Goal: Information Seeking & Learning: Check status

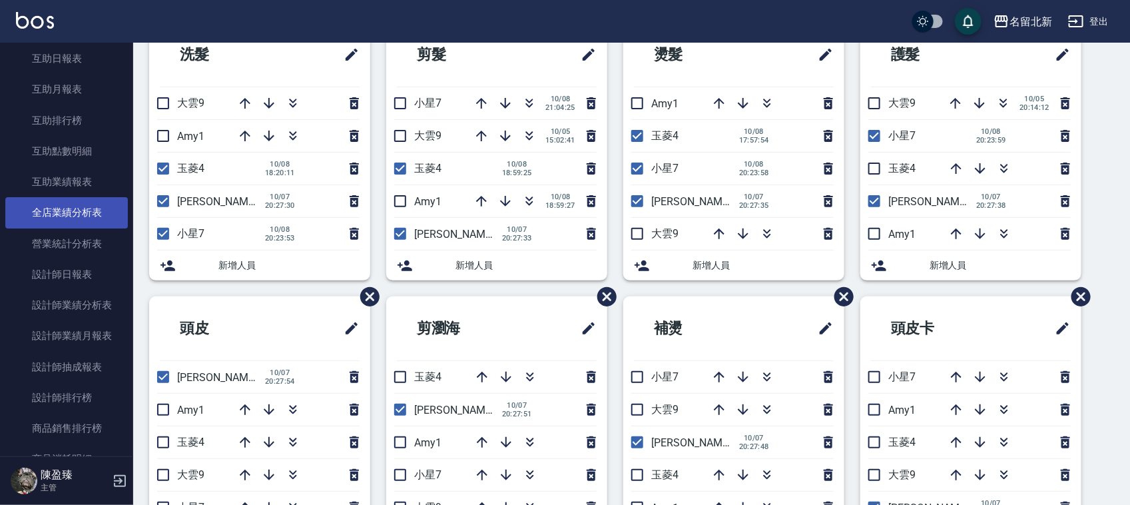
scroll to position [583, 0]
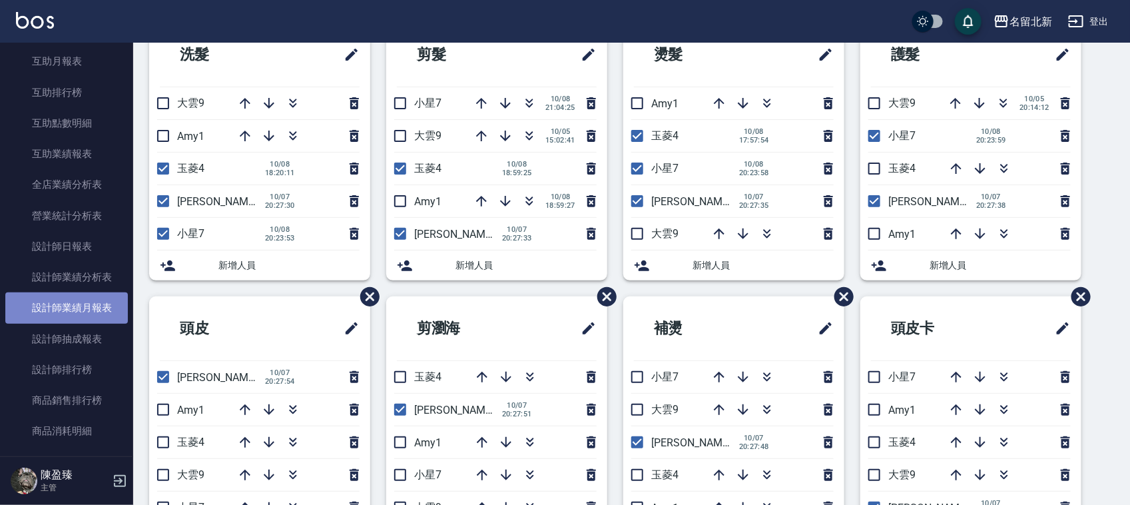
click at [95, 305] on link "設計師業績月報表" at bounding box center [66, 307] width 123 height 31
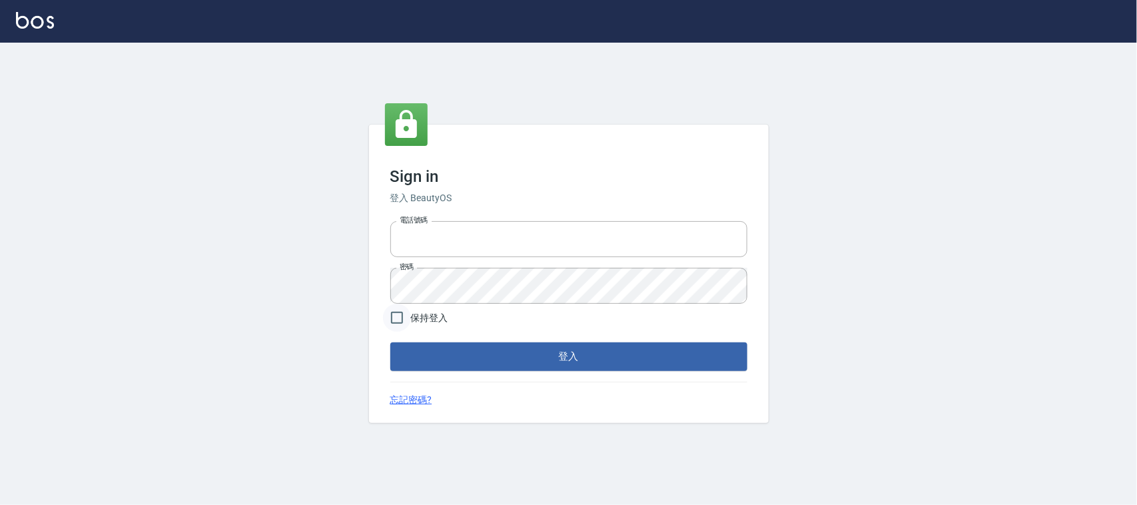
type input "0925193258"
click at [395, 318] on input "保持登入" at bounding box center [397, 318] width 28 height 28
checkbox input "true"
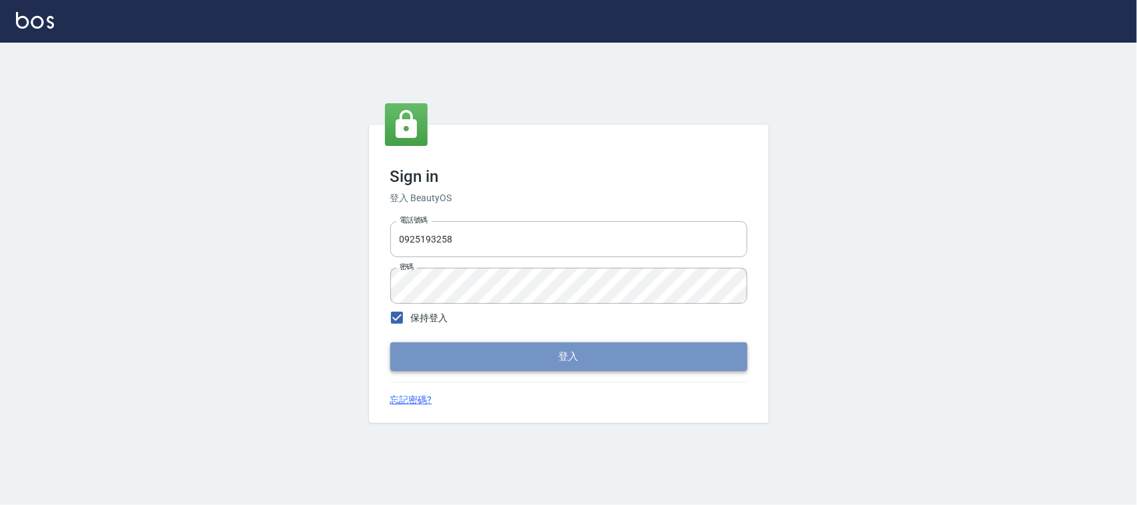
click at [578, 352] on button "登入" at bounding box center [568, 356] width 357 height 28
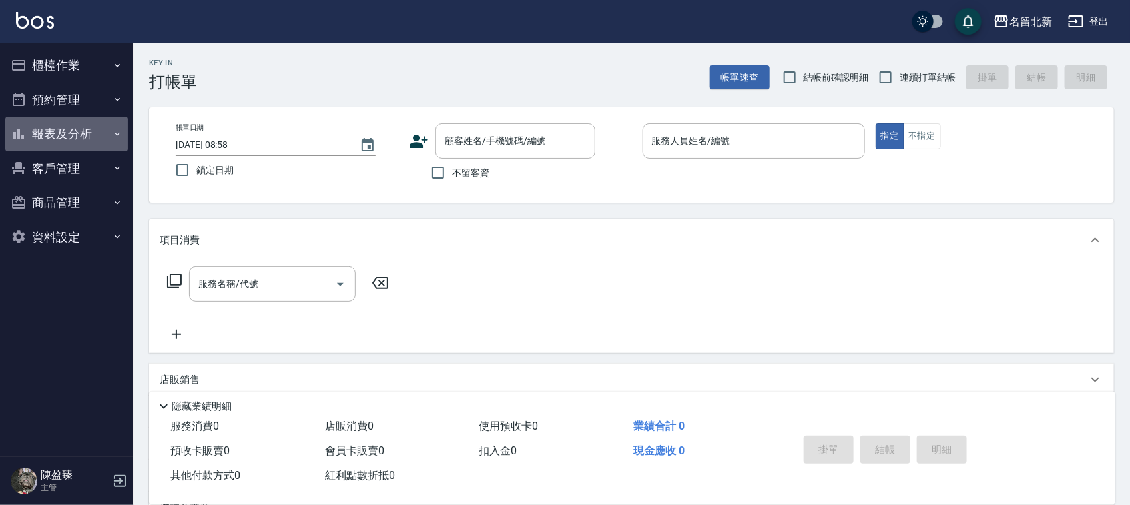
click at [65, 127] on button "報表及分析" at bounding box center [66, 134] width 123 height 35
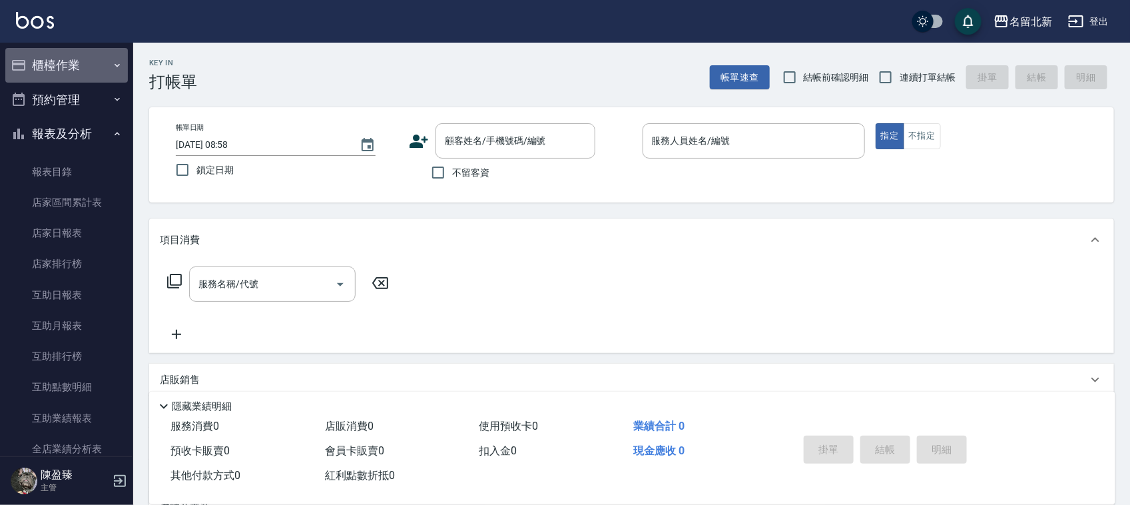
click at [82, 61] on button "櫃檯作業" at bounding box center [66, 65] width 123 height 35
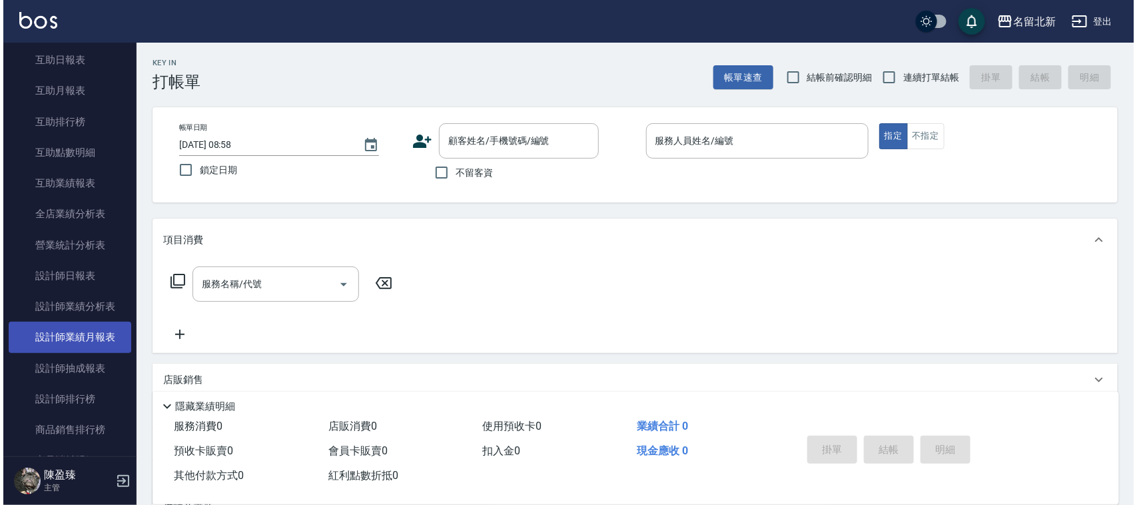
scroll to position [583, 0]
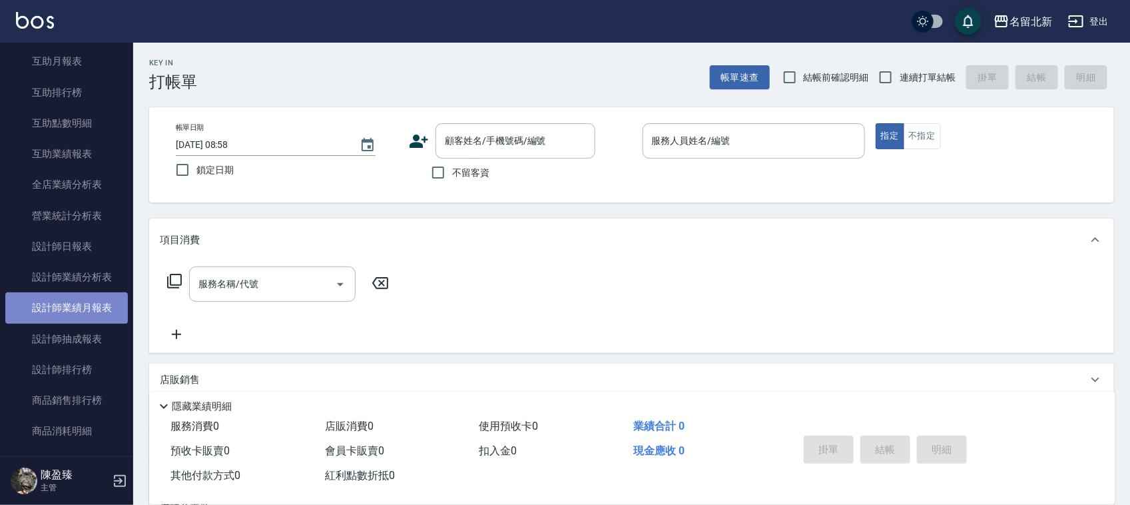
click at [87, 310] on link "設計師業績月報表" at bounding box center [66, 307] width 123 height 31
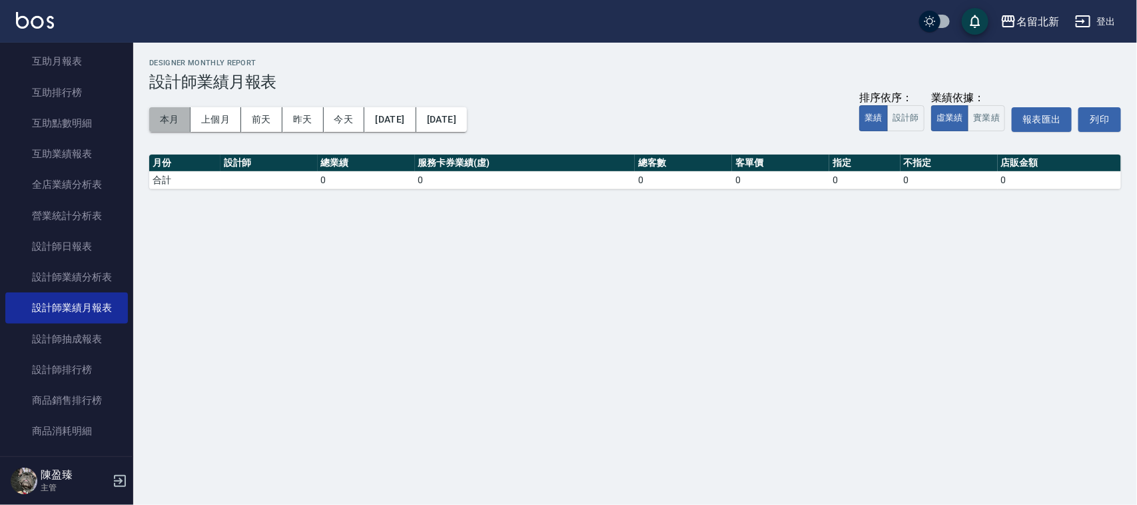
click at [168, 115] on button "本月" at bounding box center [169, 119] width 41 height 25
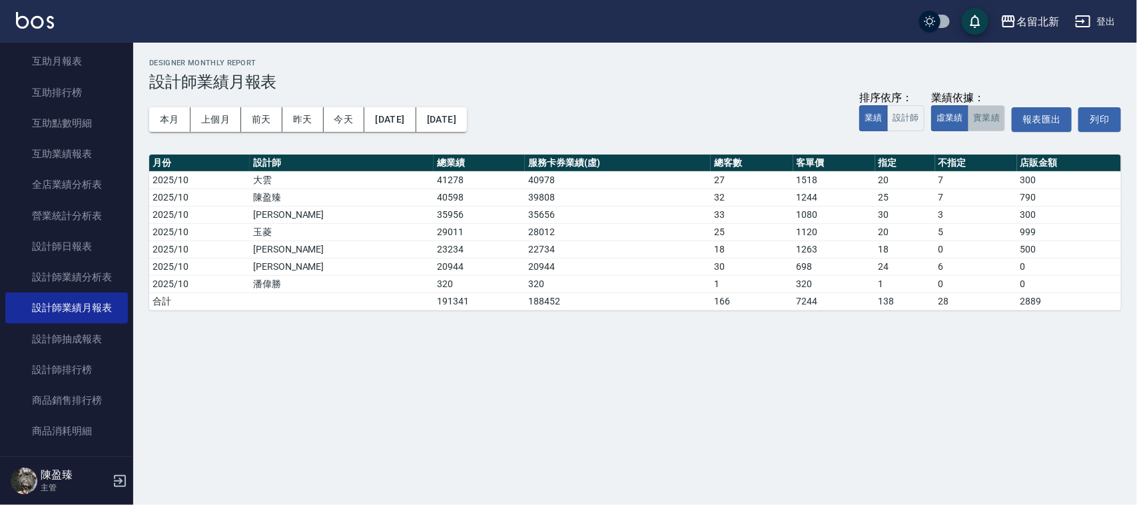
click at [993, 114] on button "實業績" at bounding box center [986, 118] width 37 height 26
click at [167, 127] on button "本月" at bounding box center [169, 119] width 41 height 25
click at [171, 112] on button "本月" at bounding box center [169, 119] width 41 height 25
click at [171, 125] on button "本月" at bounding box center [169, 119] width 41 height 25
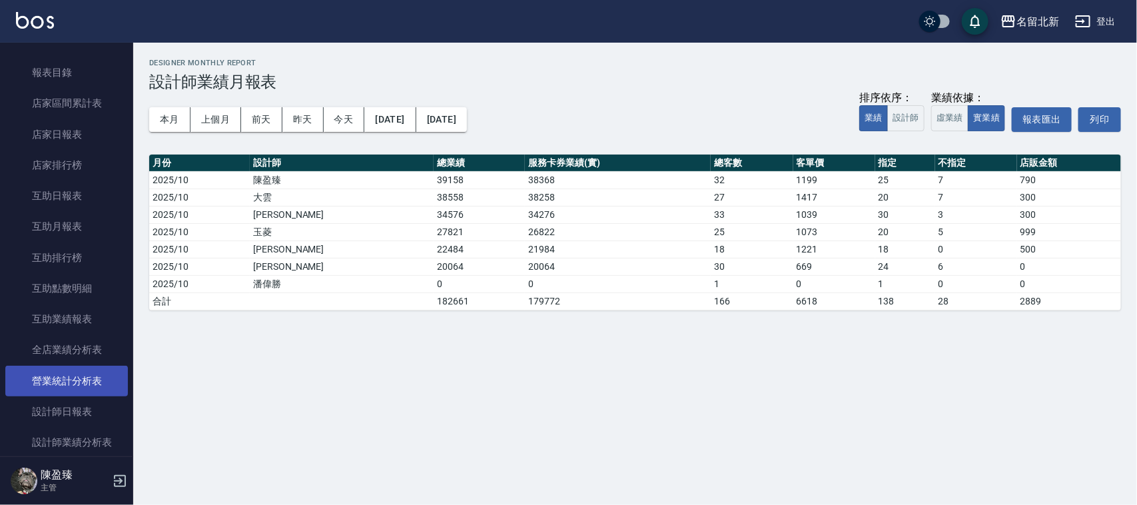
scroll to position [416, 0]
click at [165, 115] on button "本月" at bounding box center [169, 119] width 41 height 25
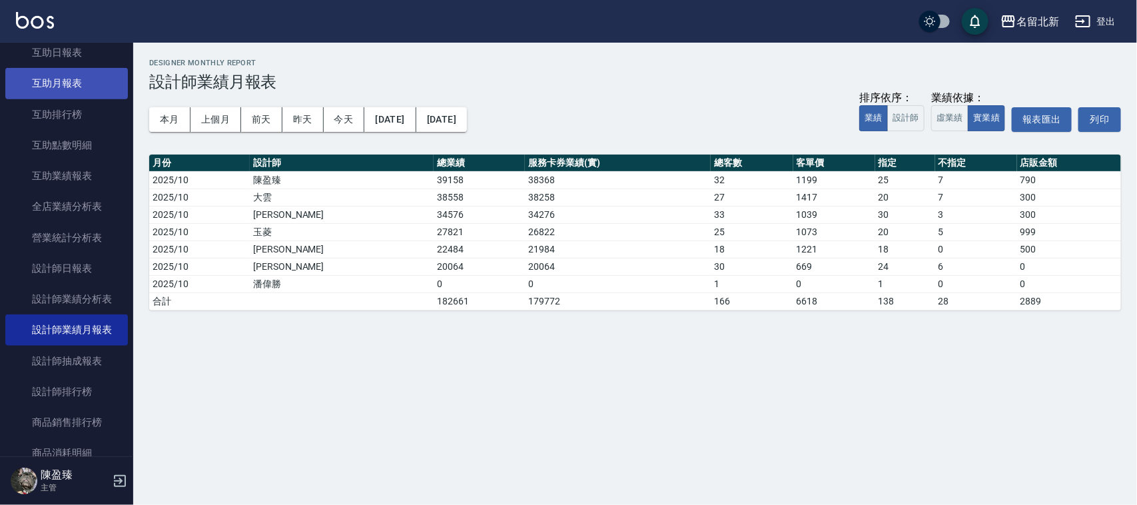
scroll to position [583, 0]
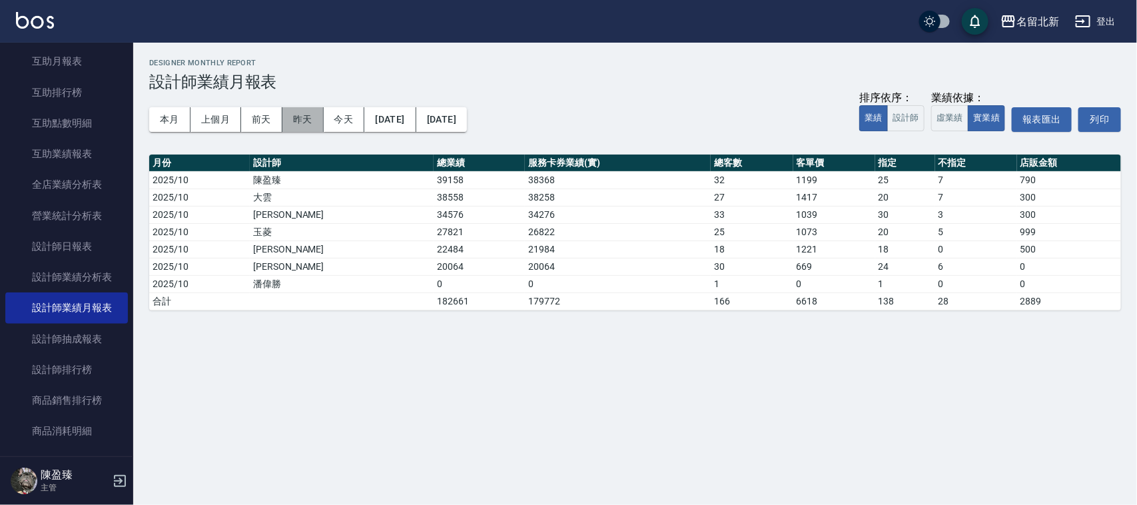
click at [298, 118] on button "昨天" at bounding box center [302, 119] width 41 height 25
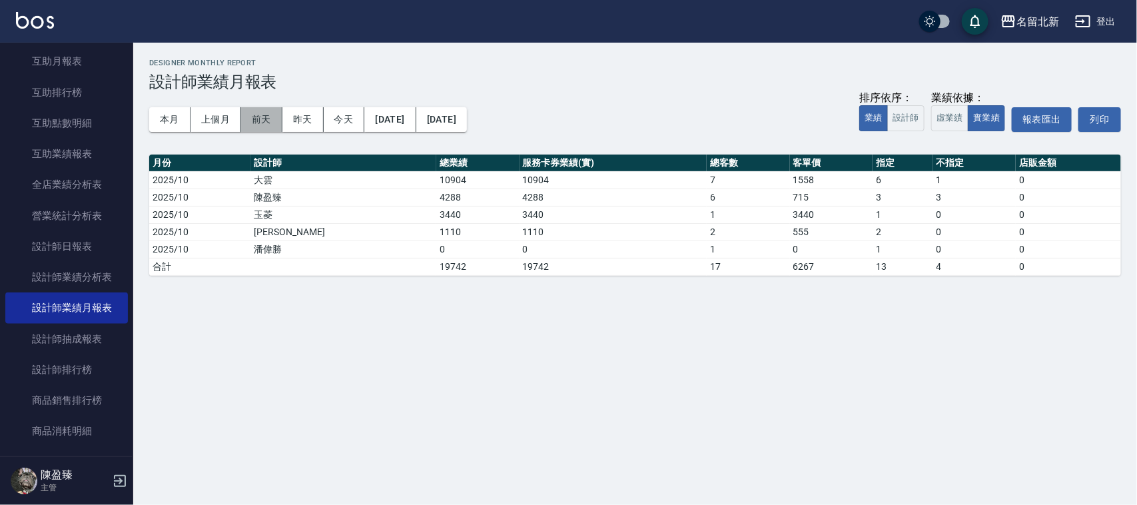
click at [267, 120] on button "前天" at bounding box center [261, 119] width 41 height 25
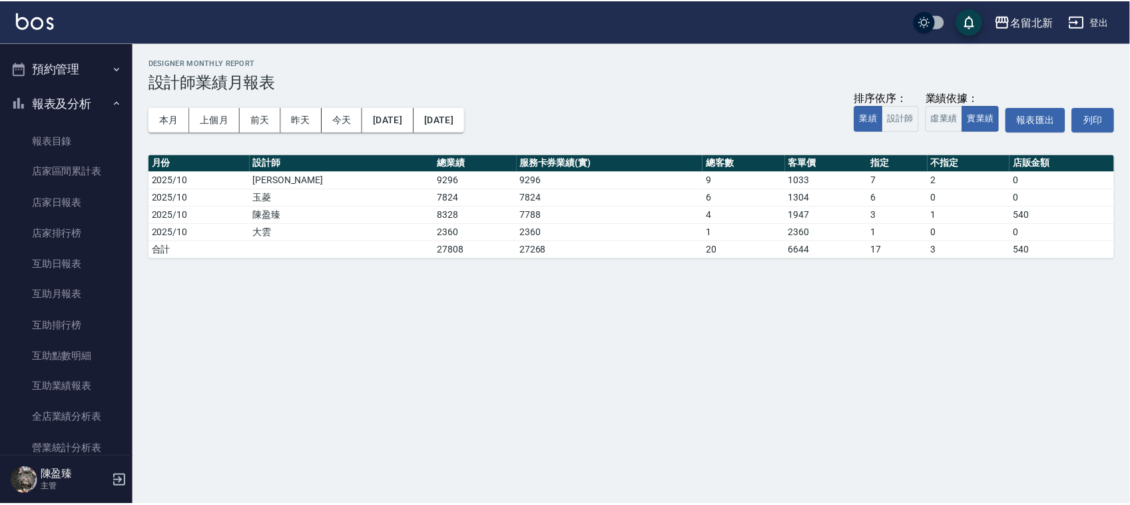
scroll to position [250, 0]
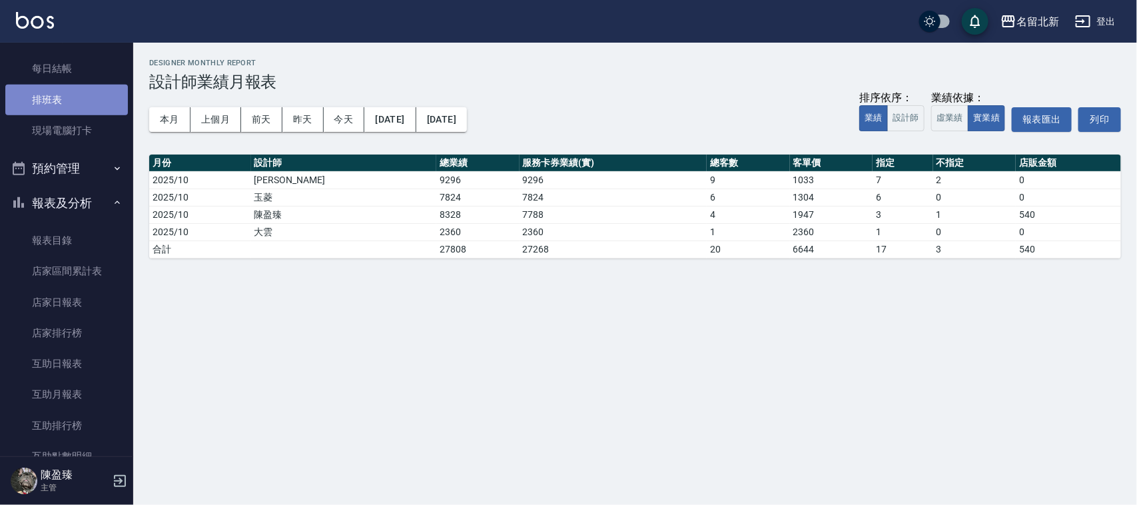
click at [77, 94] on link "排班表" at bounding box center [66, 100] width 123 height 31
